Goal: Navigation & Orientation: Find specific page/section

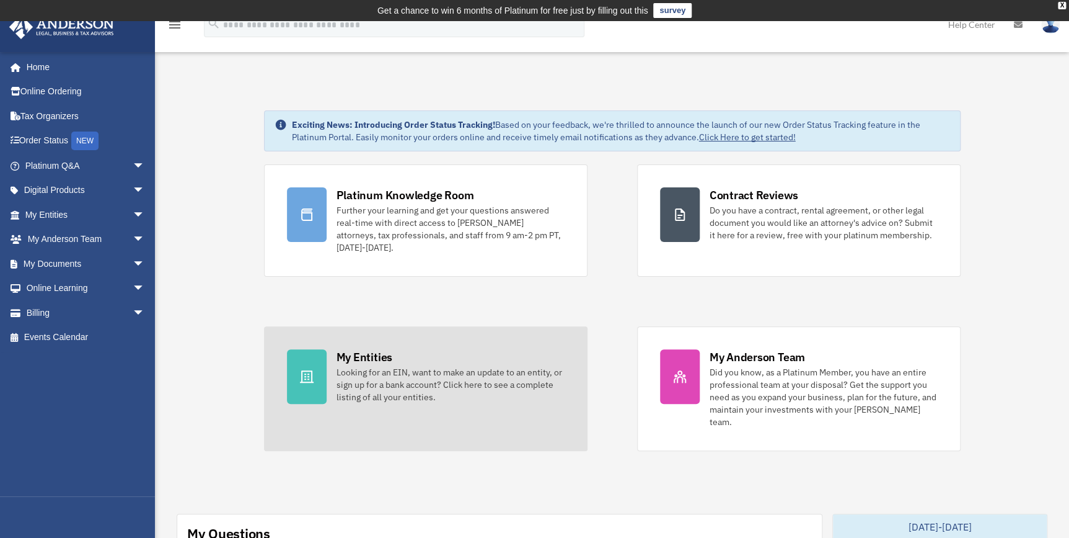
click at [349, 368] on div "Looking for an EIN, want to make an update to an entity, or sign up for a bank …" at bounding box center [451, 384] width 228 height 37
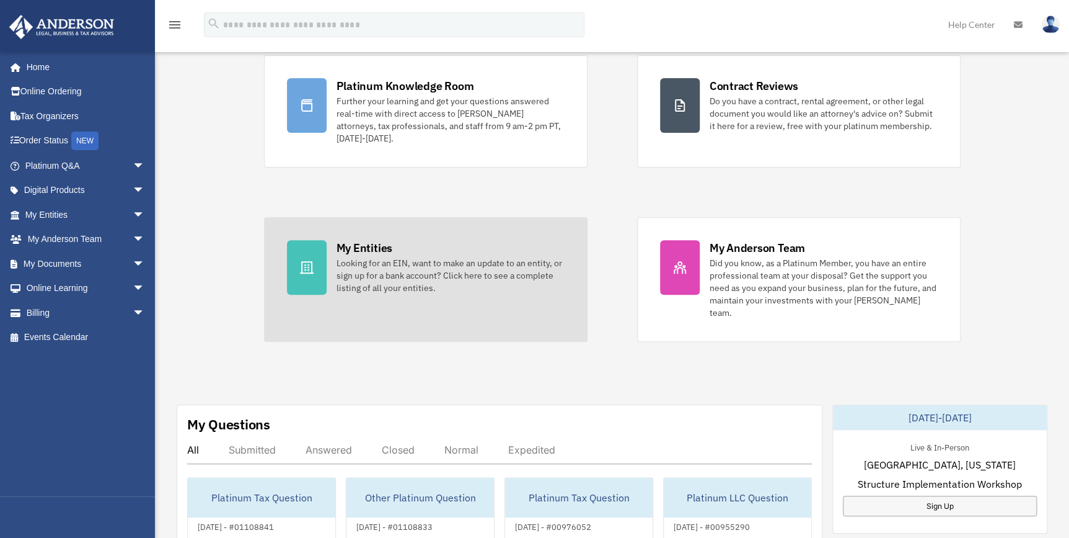
scroll to position [110, 0]
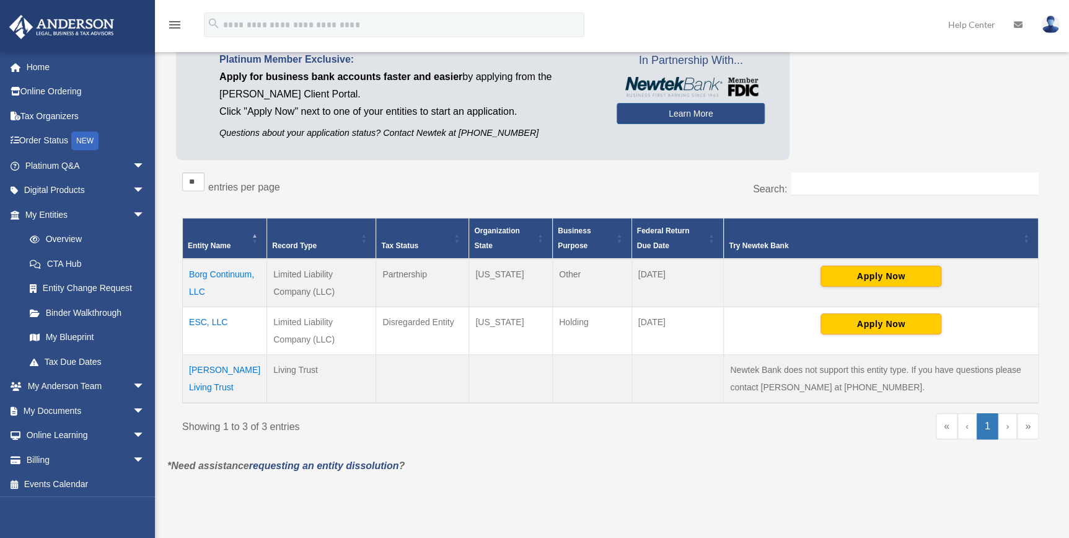
scroll to position [120, 0]
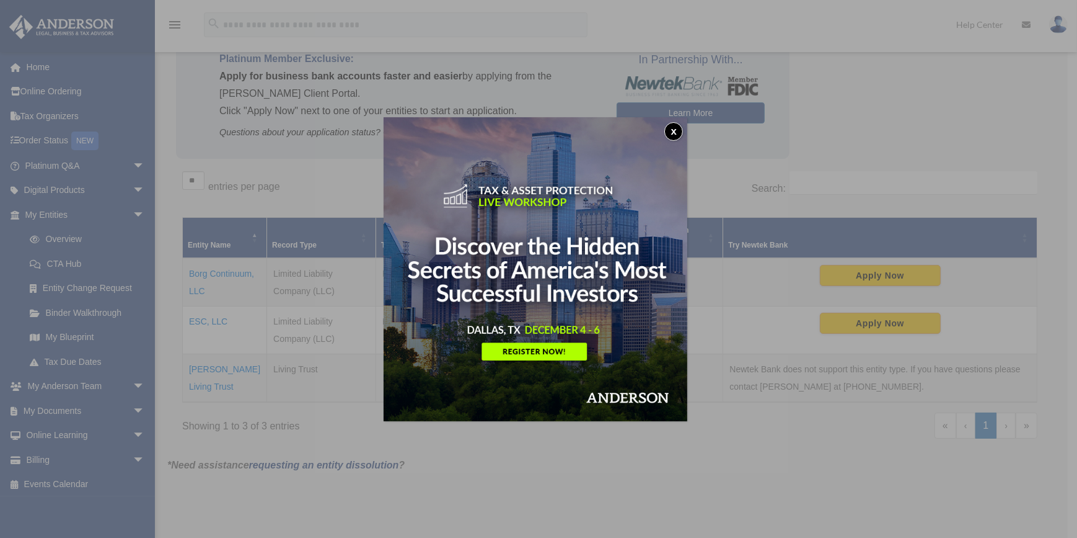
click at [167, 384] on div "x" at bounding box center [538, 269] width 1077 height 538
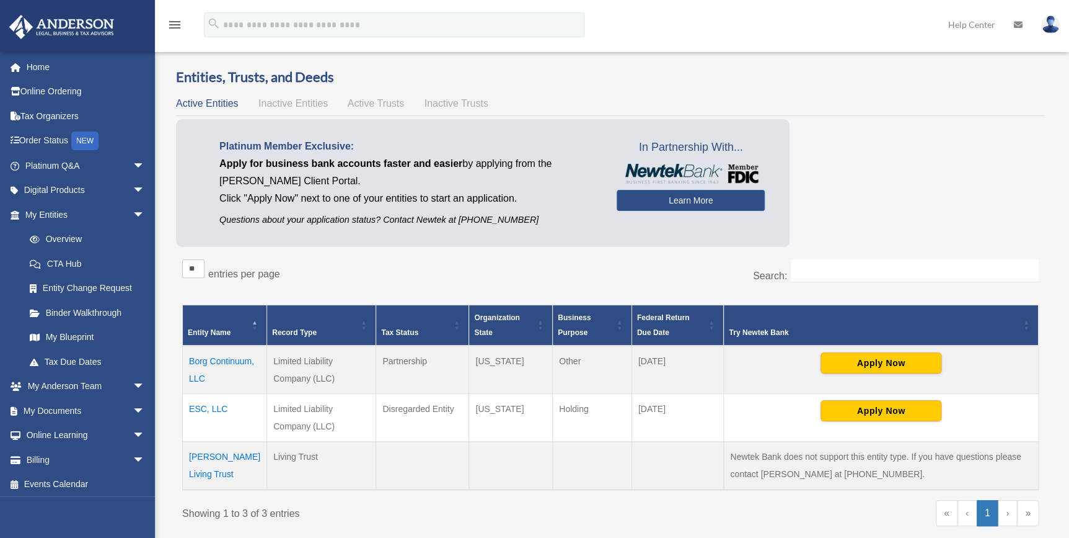
scroll to position [0, 0]
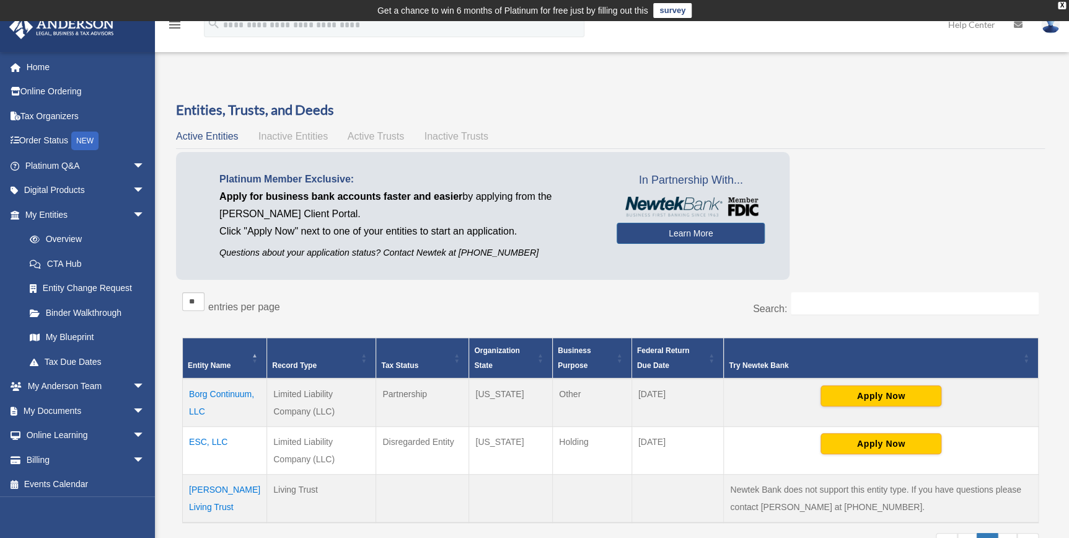
click at [385, 136] on span "Active Trusts" at bounding box center [376, 136] width 57 height 11
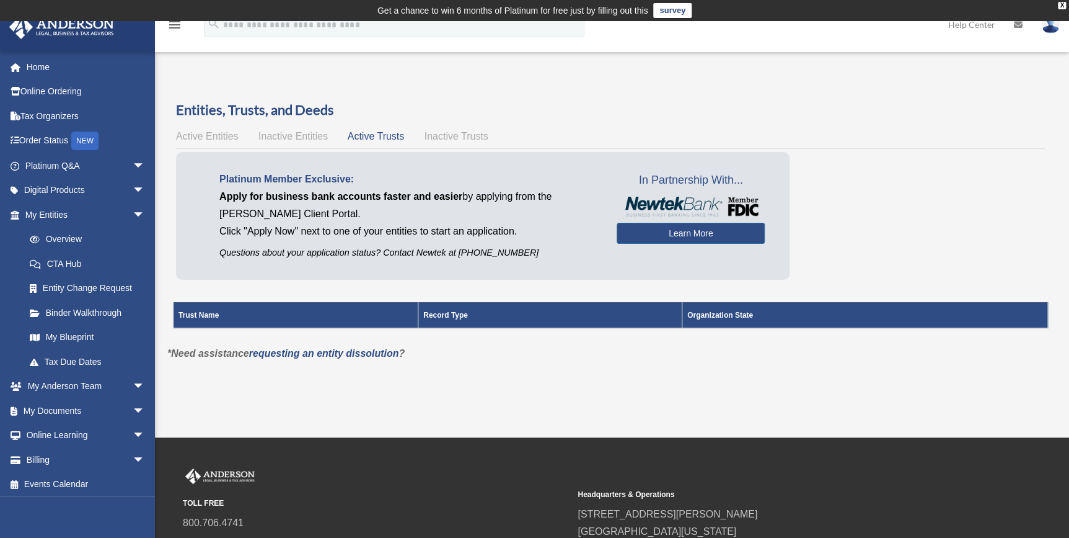
click at [464, 139] on span "Inactive Trusts" at bounding box center [457, 136] width 64 height 11
click at [389, 139] on span "Active Trusts" at bounding box center [376, 136] width 57 height 11
click at [225, 138] on span "Active Entities" at bounding box center [207, 136] width 62 height 11
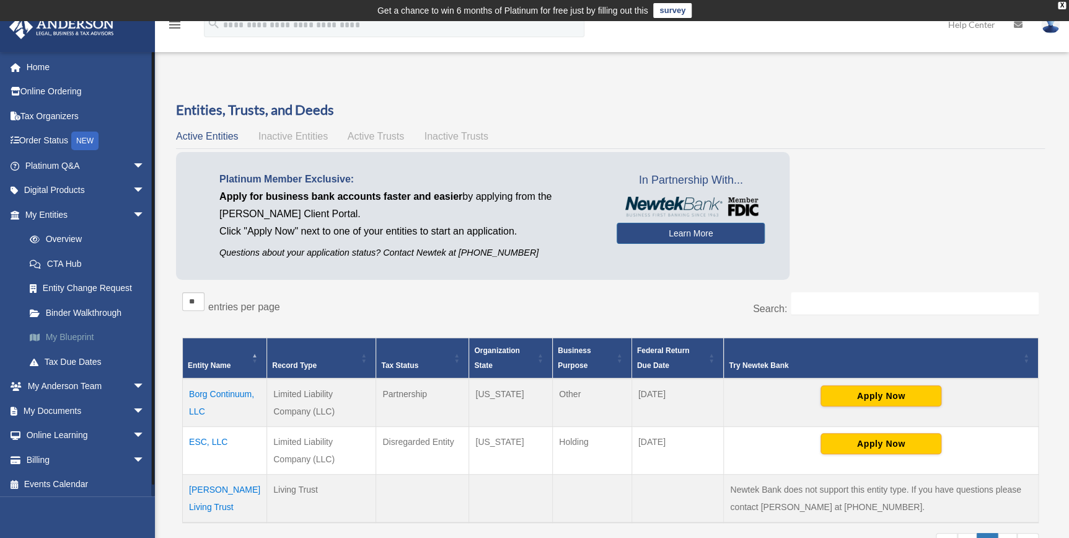
click at [77, 334] on link "My Blueprint" at bounding box center [90, 337] width 146 height 25
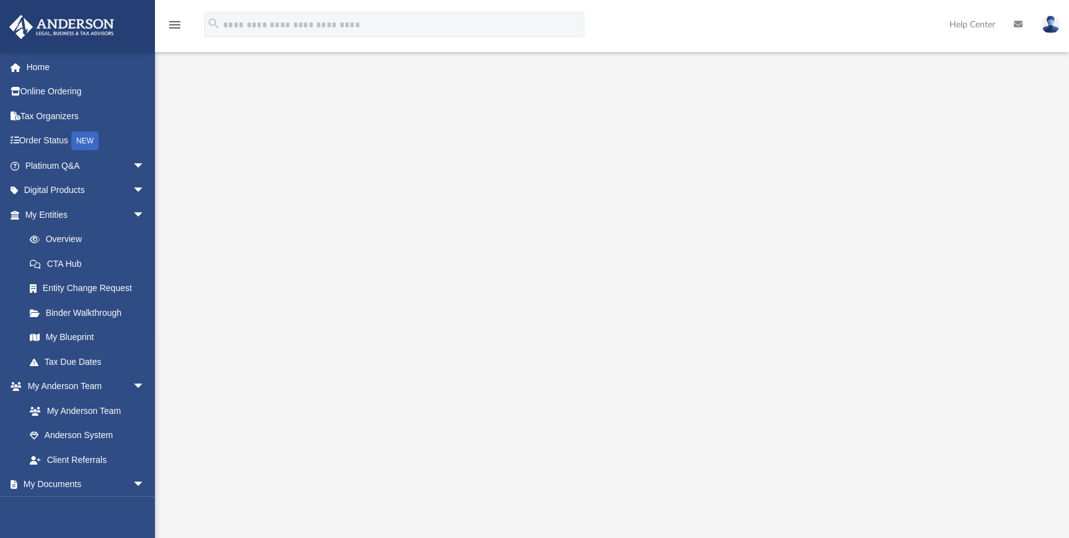
click at [1054, 26] on img at bounding box center [1051, 24] width 19 height 18
click at [846, 55] on link "My Profile" at bounding box center [865, 57] width 124 height 25
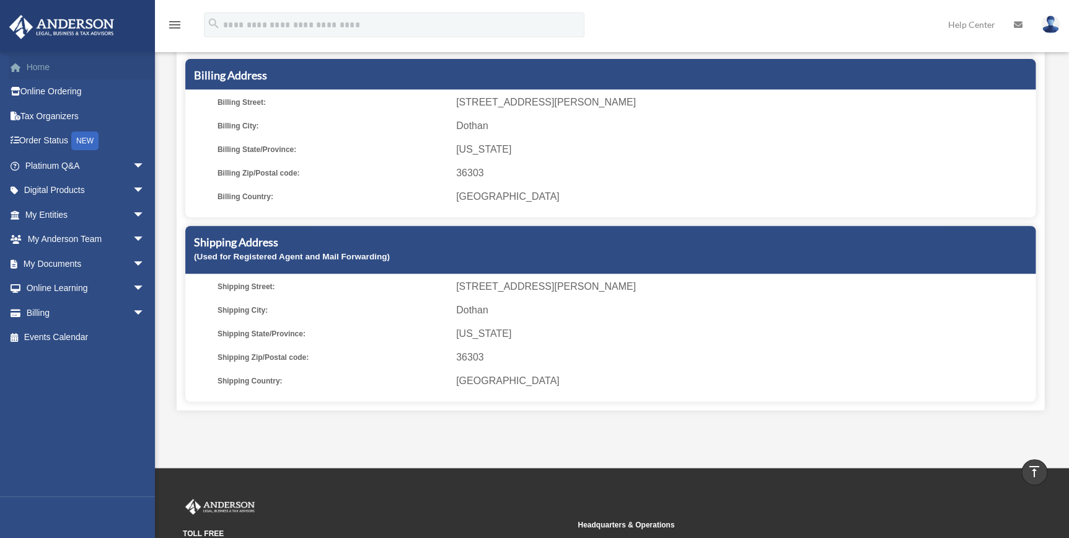
scroll to position [225, 0]
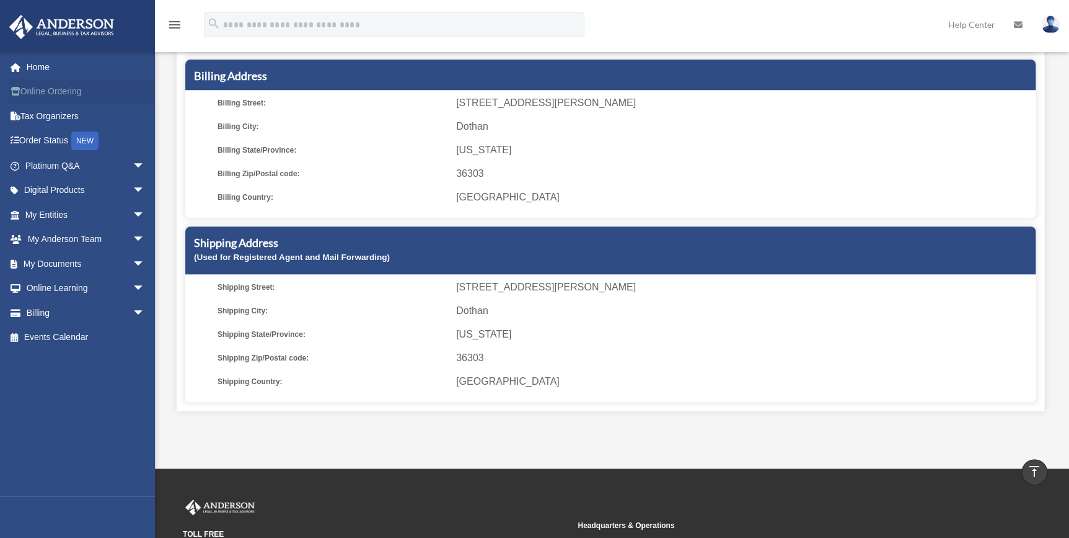
click at [60, 89] on link "Online Ordering" at bounding box center [86, 91] width 155 height 25
